Goal: Information Seeking & Learning: Learn about a topic

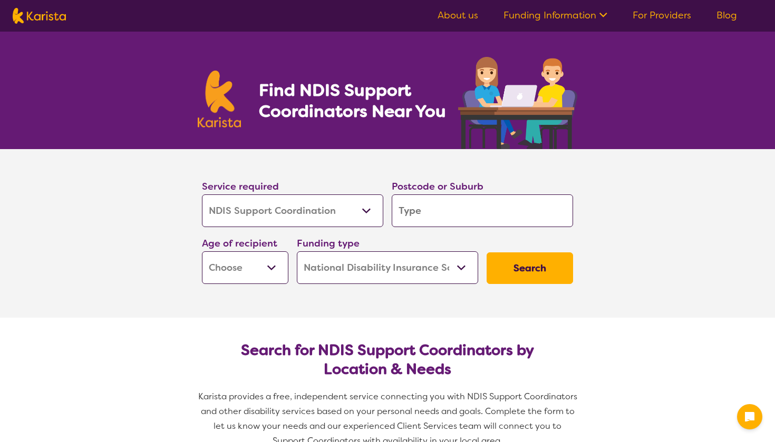
select select "NDIS Support Coordination"
select select "NDIS"
select select "NDIS Support Coordination"
select select "NDIS"
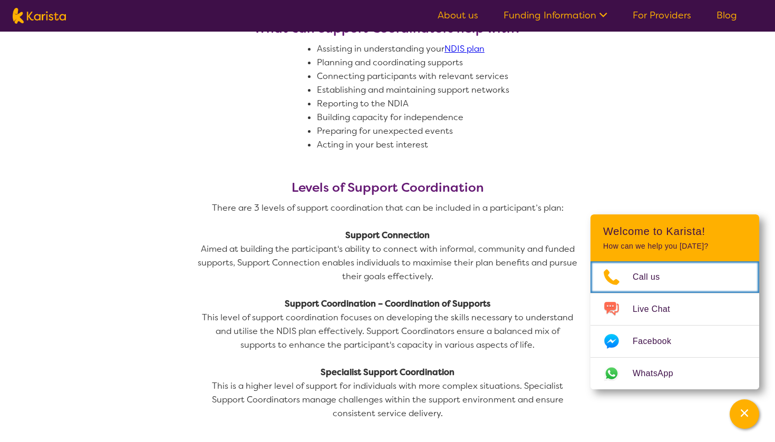
scroll to position [643, 0]
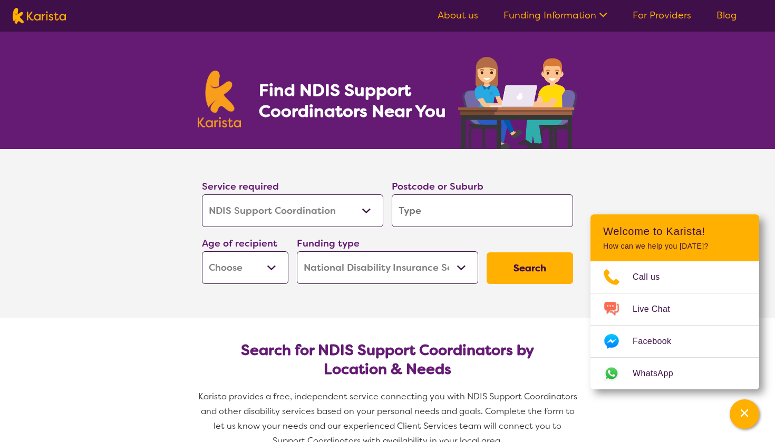
select select "NDIS Support Coordination"
select select "NDIS"
select select "NDIS Support Coordination"
select select "NDIS"
click at [453, 220] on input "search" at bounding box center [482, 211] width 181 height 33
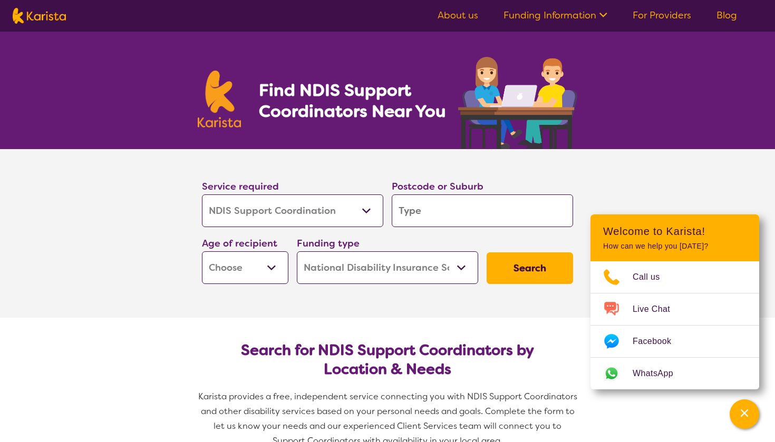
type input "7"
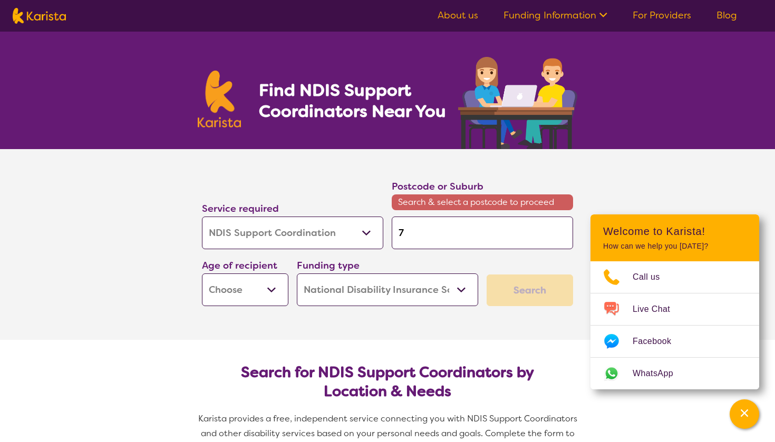
type input "70"
type input "700"
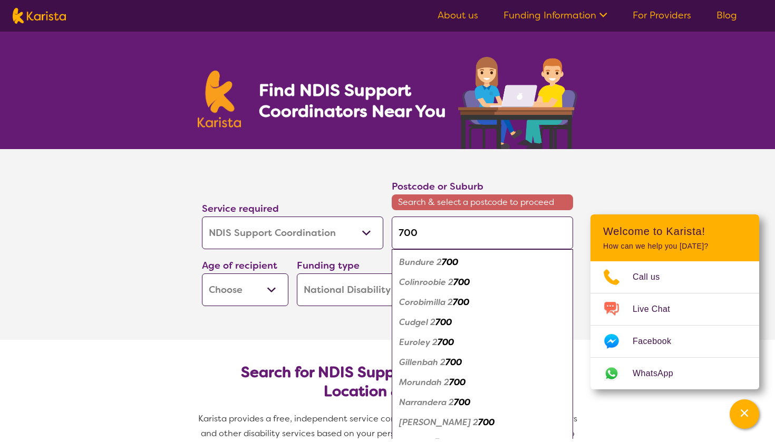
type input "7005"
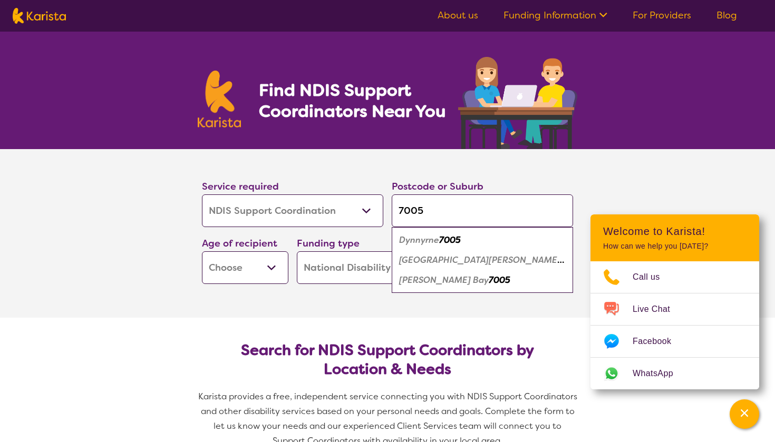
type input "7005"
click at [489, 282] on em "7005" at bounding box center [500, 280] width 22 height 11
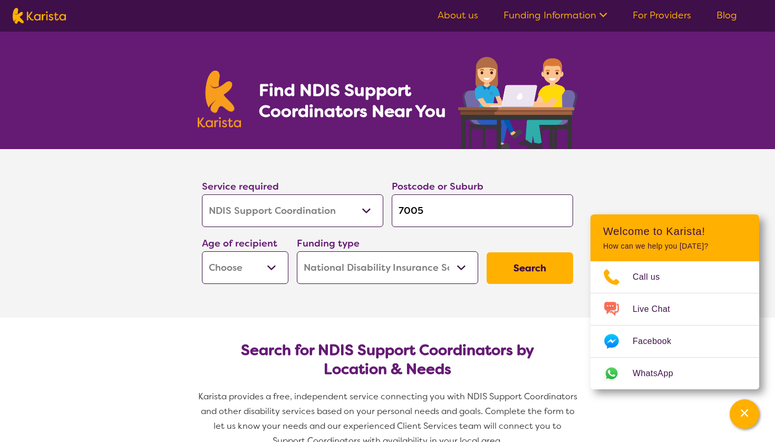
select select "AD"
click at [526, 271] on button "Search" at bounding box center [530, 269] width 86 height 32
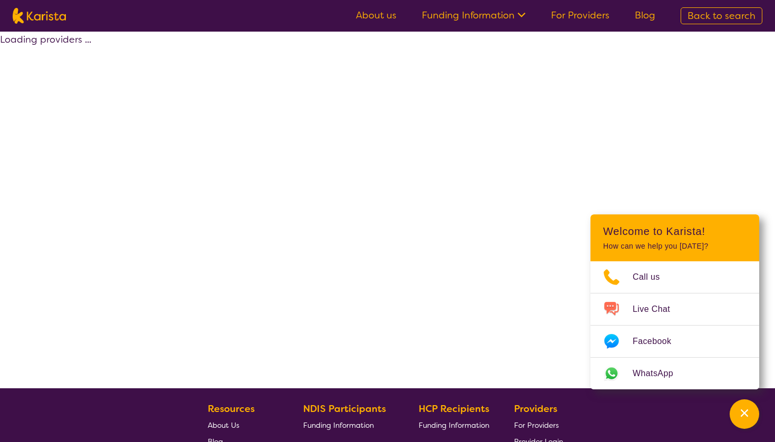
select select "NDIS"
select select "NDIS Support Coordination"
select select "AD"
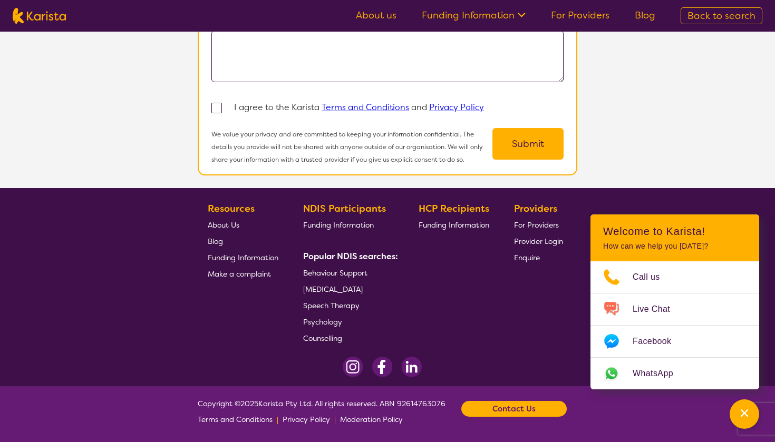
scroll to position [971, 0]
